Goal: Transaction & Acquisition: Purchase product/service

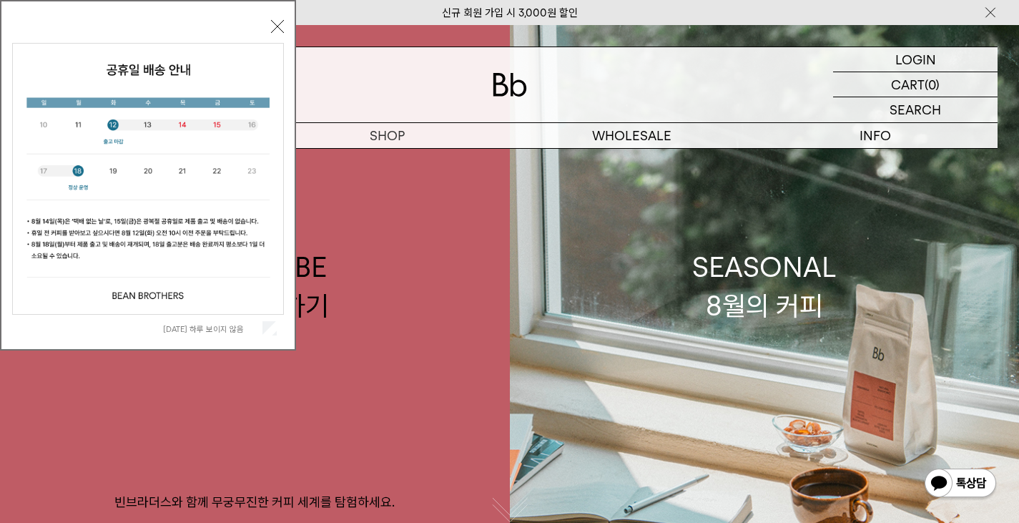
click at [277, 29] on button "닫기" at bounding box center [277, 26] width 13 height 13
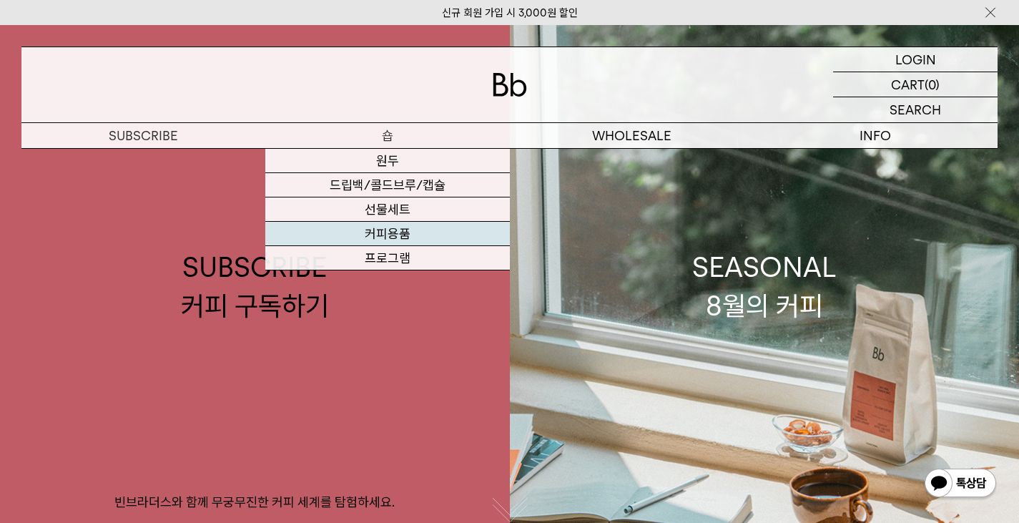
click at [423, 235] on link "커피용품" at bounding box center [387, 234] width 244 height 24
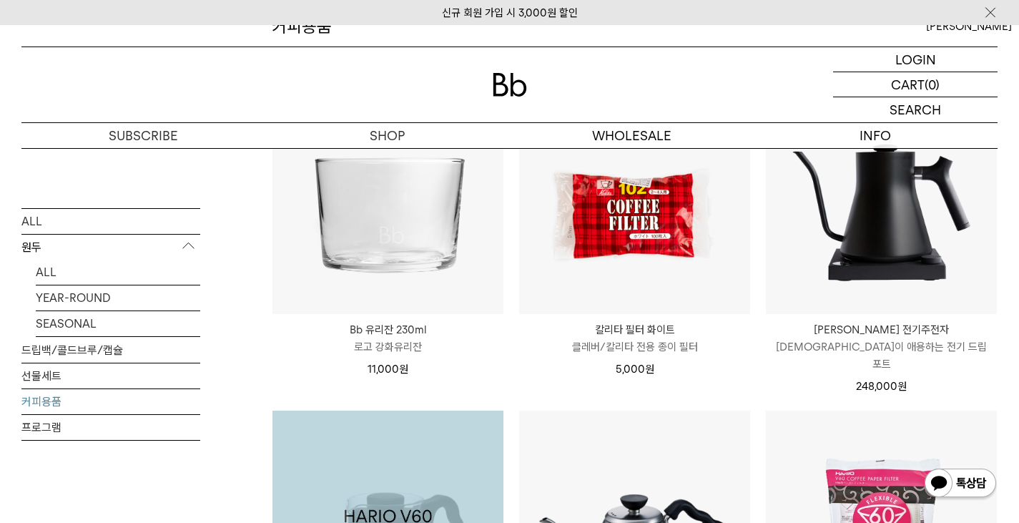
scroll to position [156, 0]
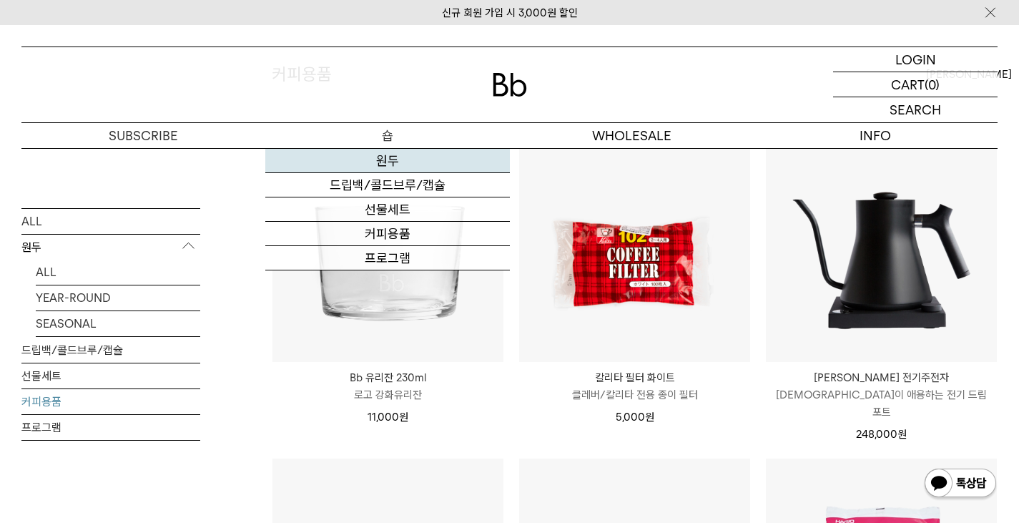
click at [393, 153] on link "원두" at bounding box center [387, 161] width 244 height 24
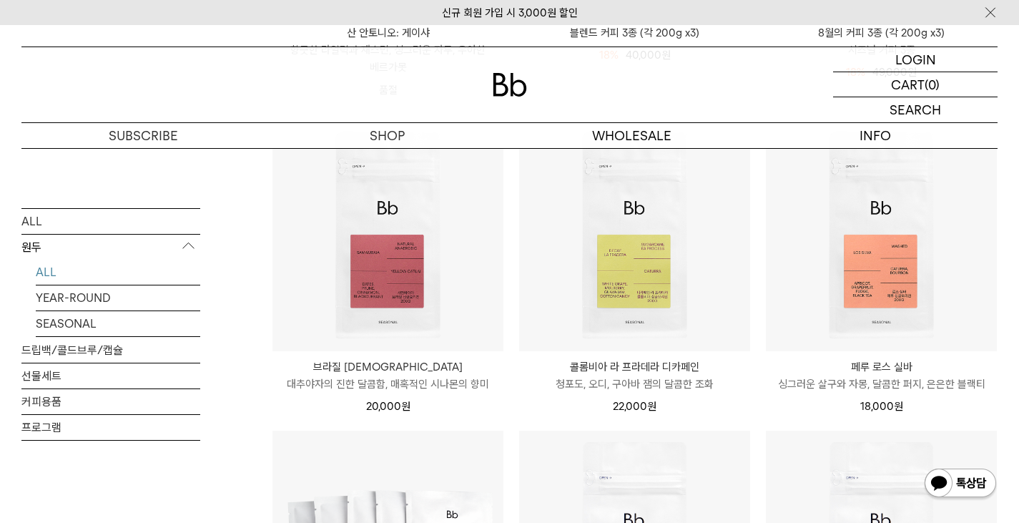
scroll to position [715, 0]
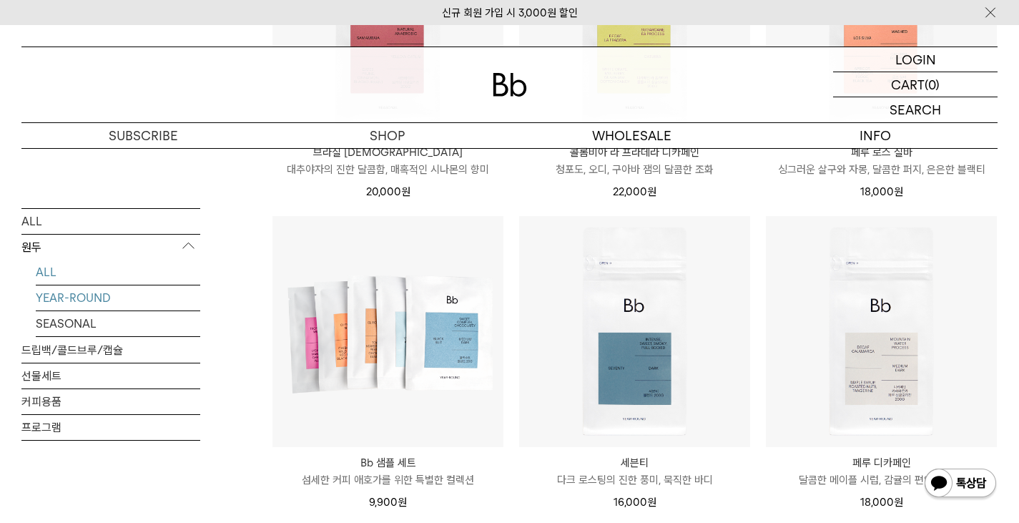
click at [103, 300] on link "YEAR-ROUND" at bounding box center [118, 297] width 164 height 25
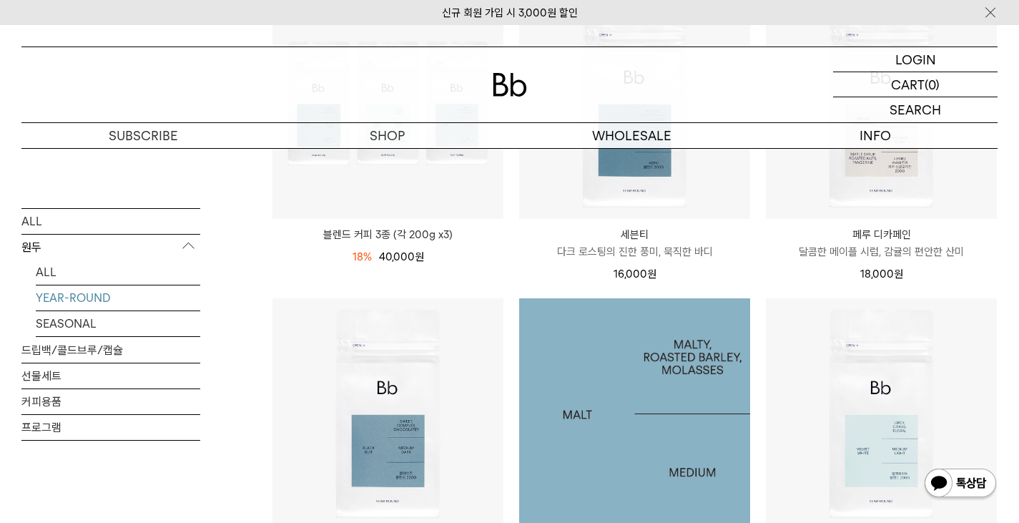
scroll to position [286, 0]
